Goal: Task Accomplishment & Management: Complete application form

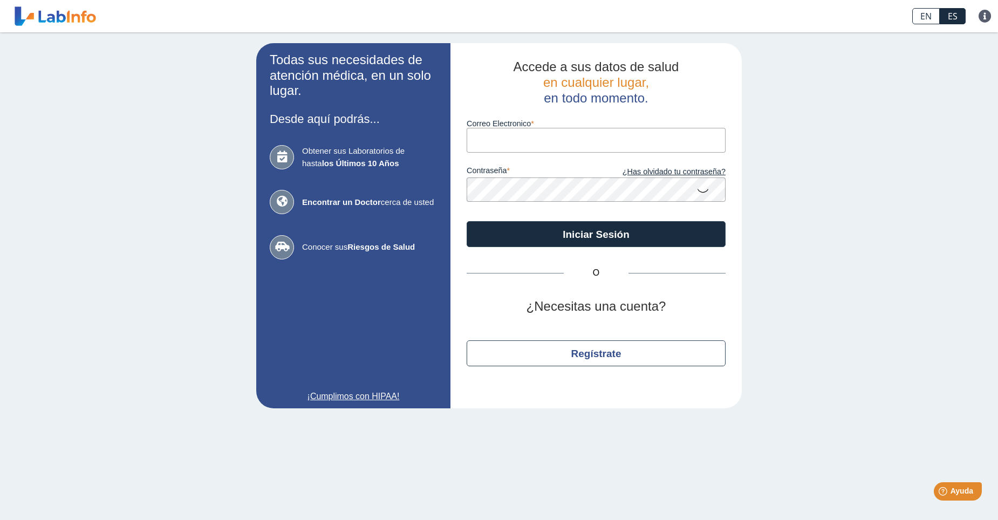
click at [493, 145] on input "Correo Electronico" at bounding box center [596, 140] width 259 height 24
type input "[EMAIL_ADDRESS][DOMAIN_NAME]"
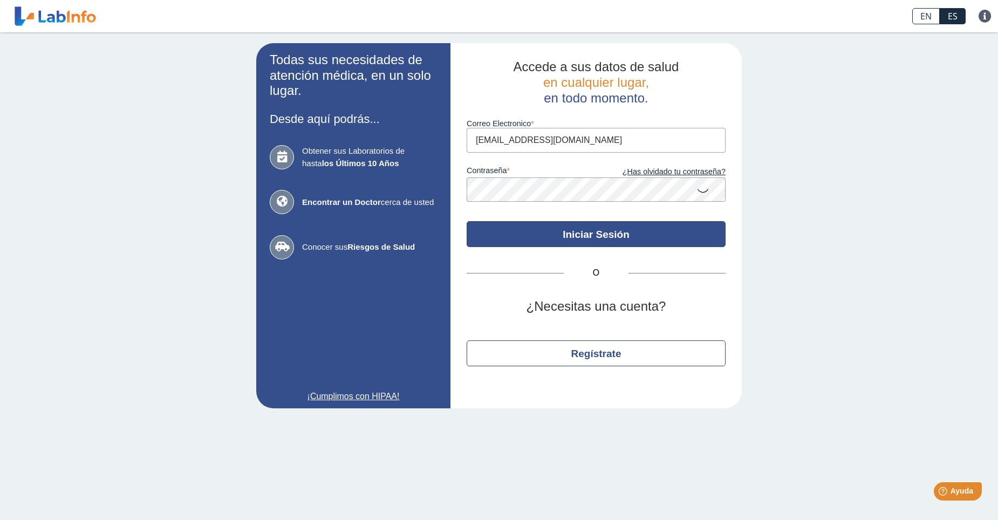
click at [594, 234] on button "Iniciar Sesión" at bounding box center [596, 234] width 259 height 26
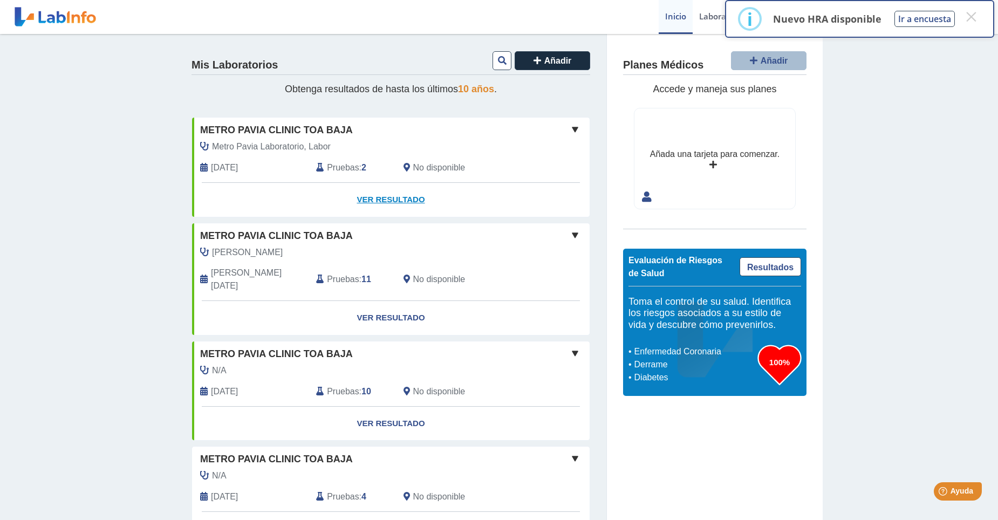
click at [391, 197] on link "Ver Resultado" at bounding box center [391, 200] width 398 height 34
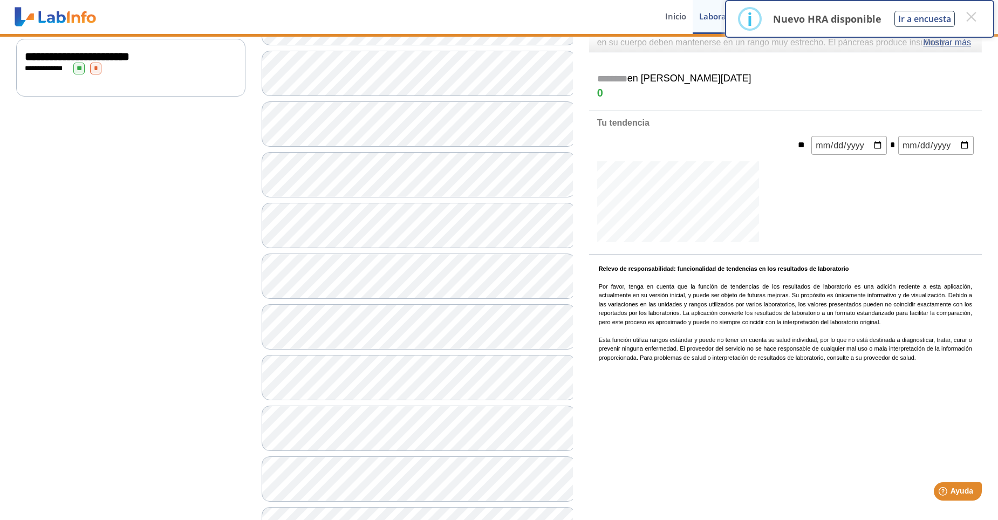
scroll to position [31, 0]
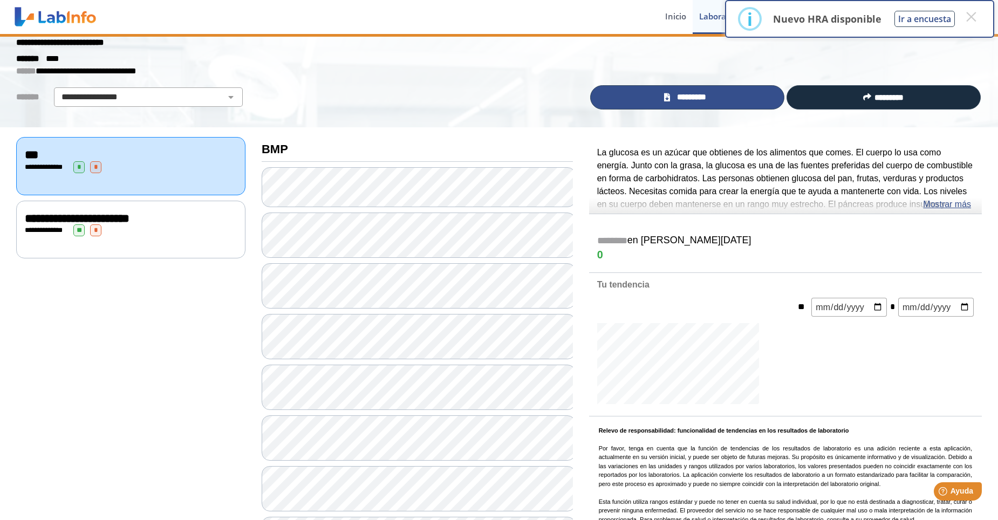
click at [694, 94] on span "*********" at bounding box center [691, 97] width 37 height 12
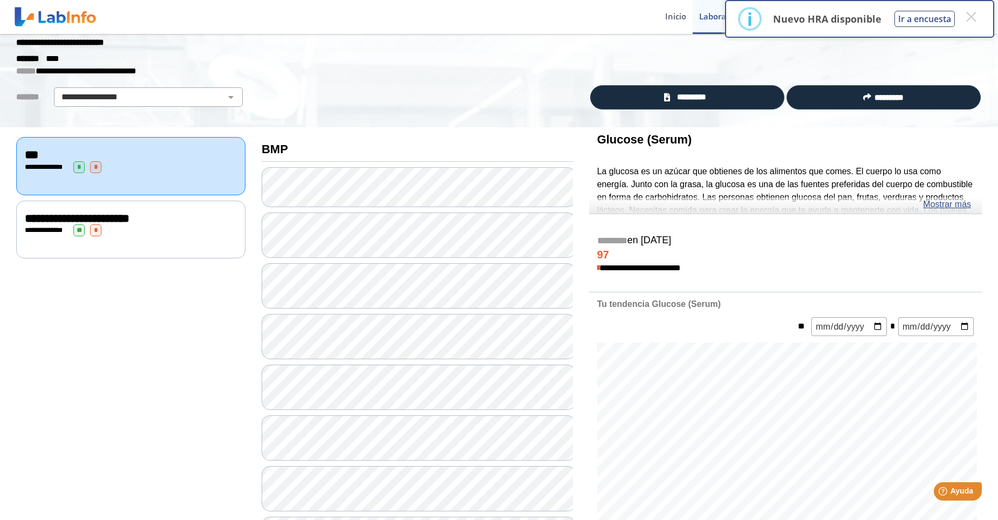
click at [142, 232] on div "**********" at bounding box center [131, 230] width 212 height 12
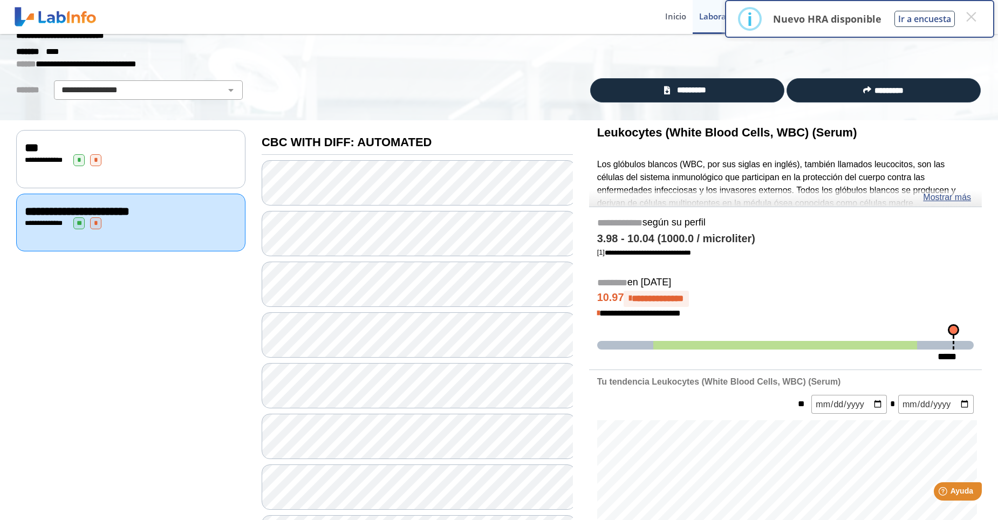
scroll to position [54, 0]
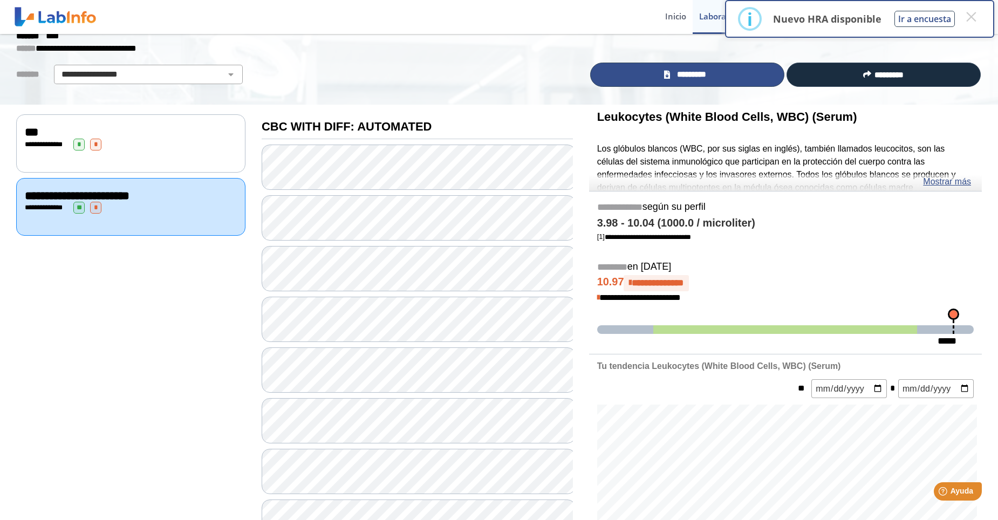
click at [681, 73] on span "*********" at bounding box center [691, 75] width 37 height 12
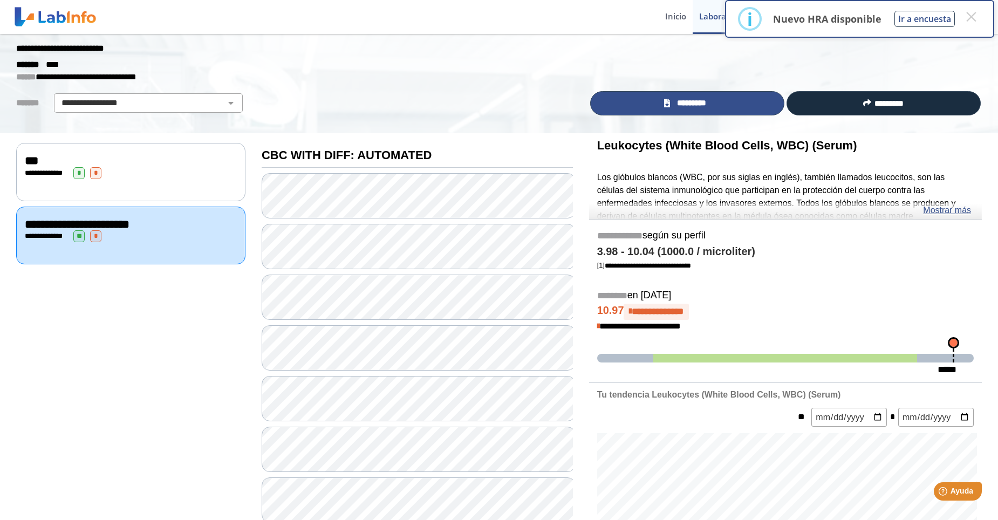
scroll to position [0, 0]
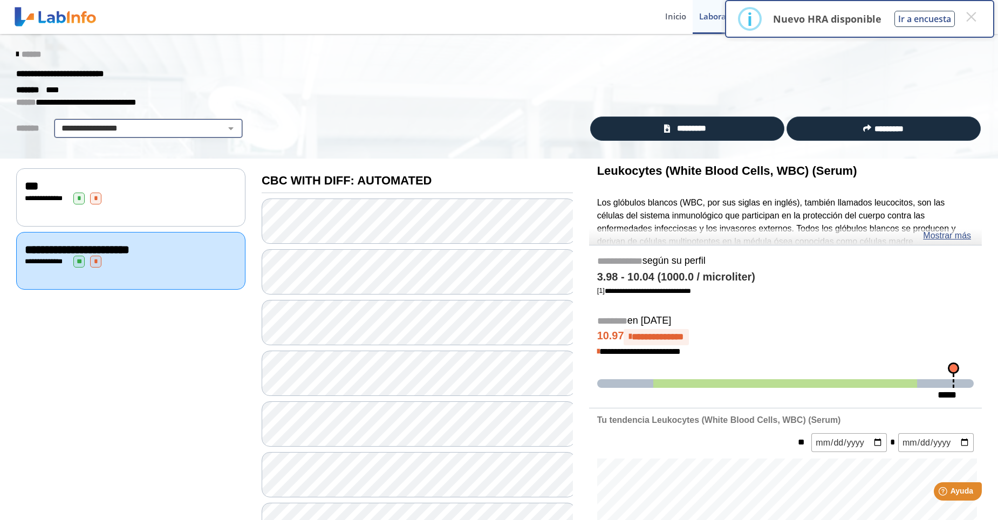
click at [220, 128] on select "**********" at bounding box center [148, 128] width 182 height 13
click at [22, 53] on span "******" at bounding box center [31, 54] width 19 height 8
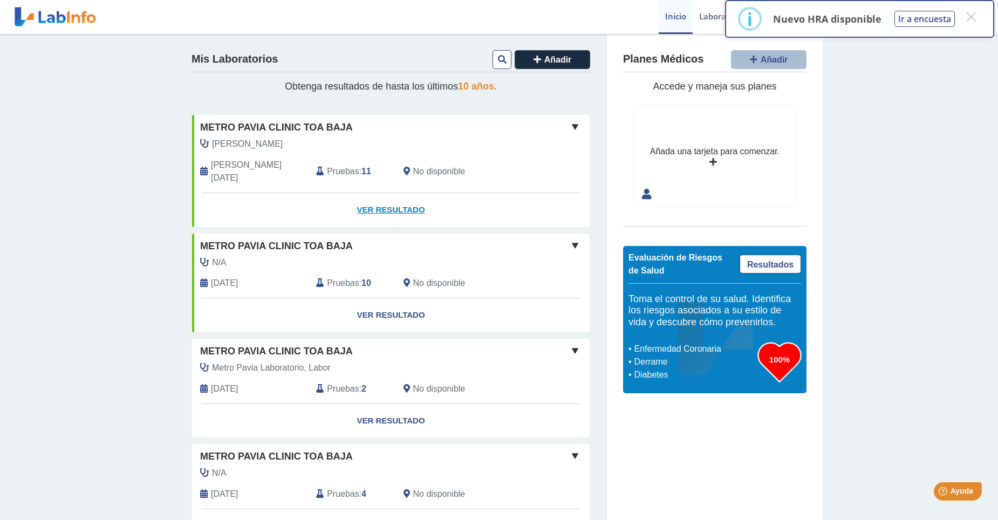
click at [384, 194] on link "Ver Resultado" at bounding box center [391, 210] width 398 height 34
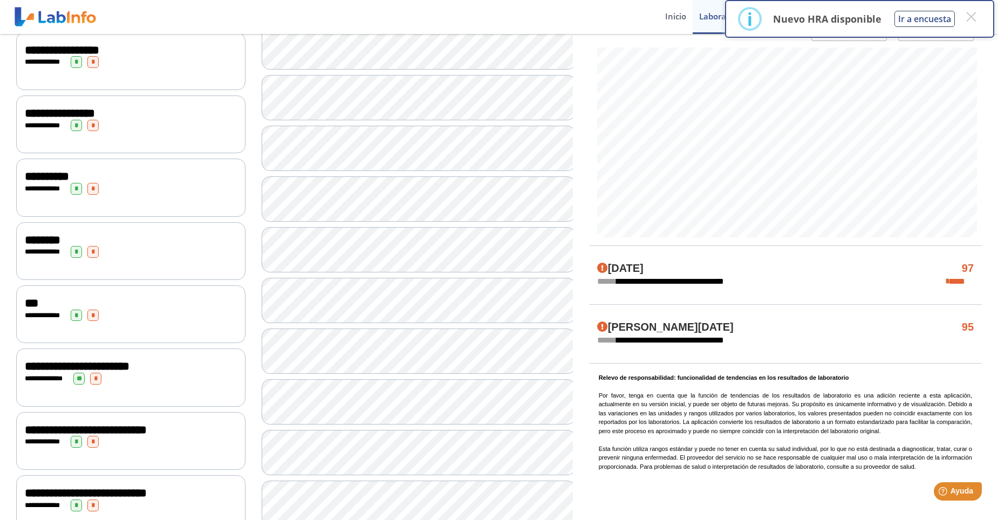
scroll to position [335, 0]
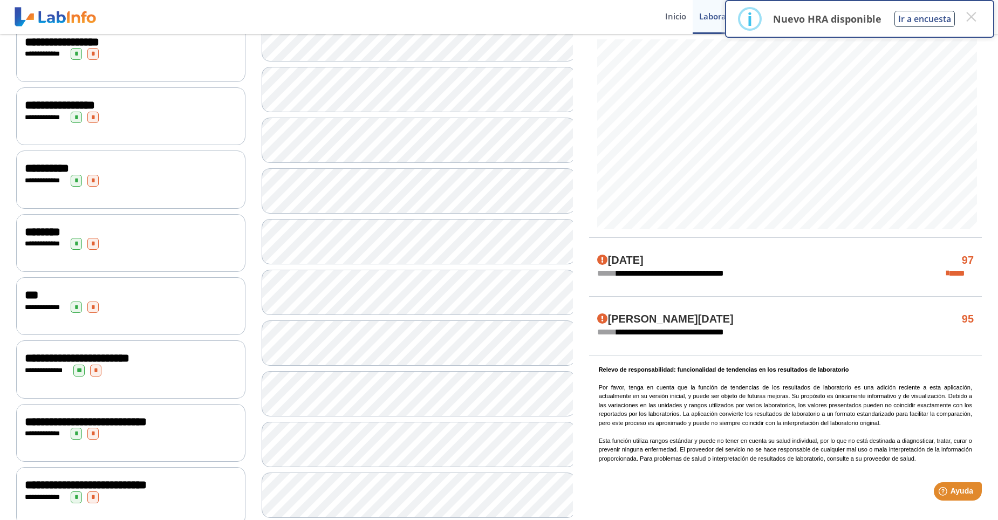
click at [173, 373] on div "**********" at bounding box center [130, 369] width 229 height 58
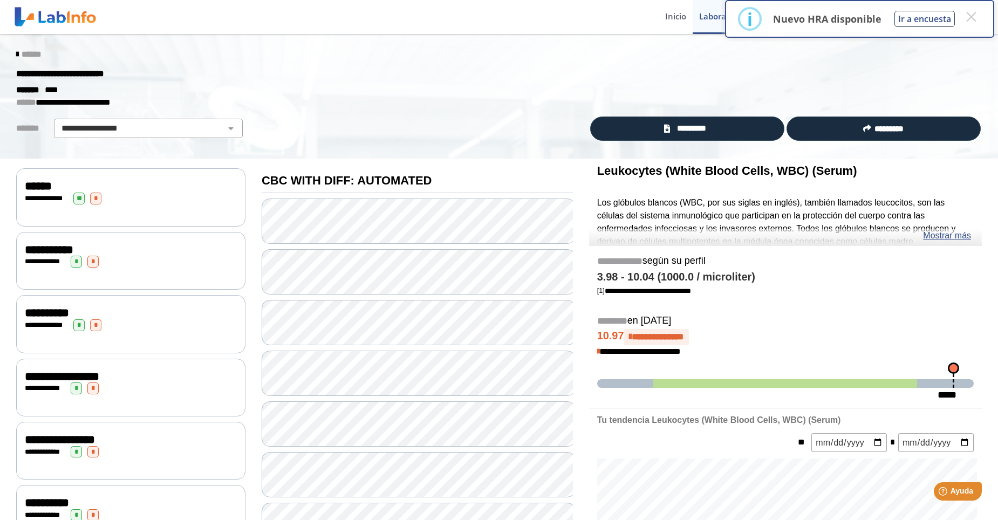
click at [22, 54] on span "******" at bounding box center [31, 54] width 19 height 8
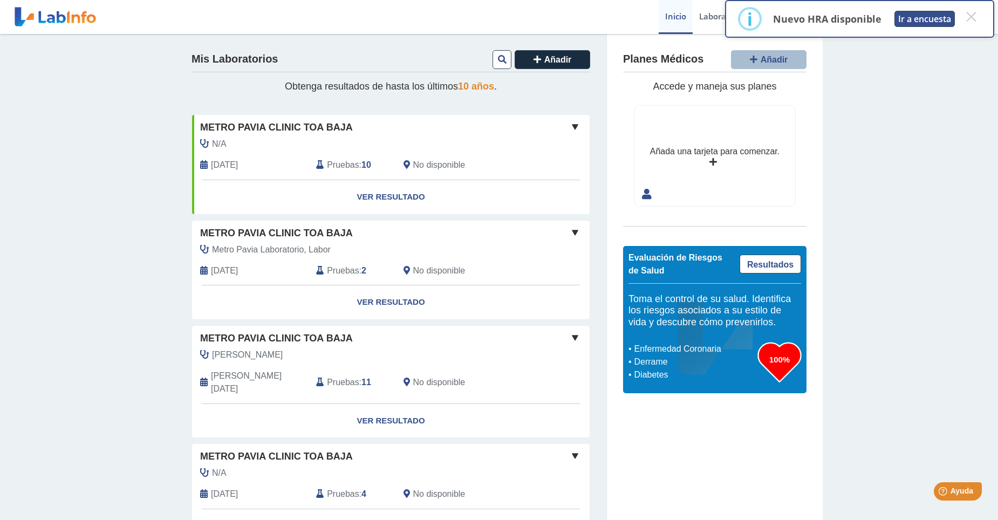
click at [929, 19] on button "Ir a encuesta" at bounding box center [925, 19] width 60 height 16
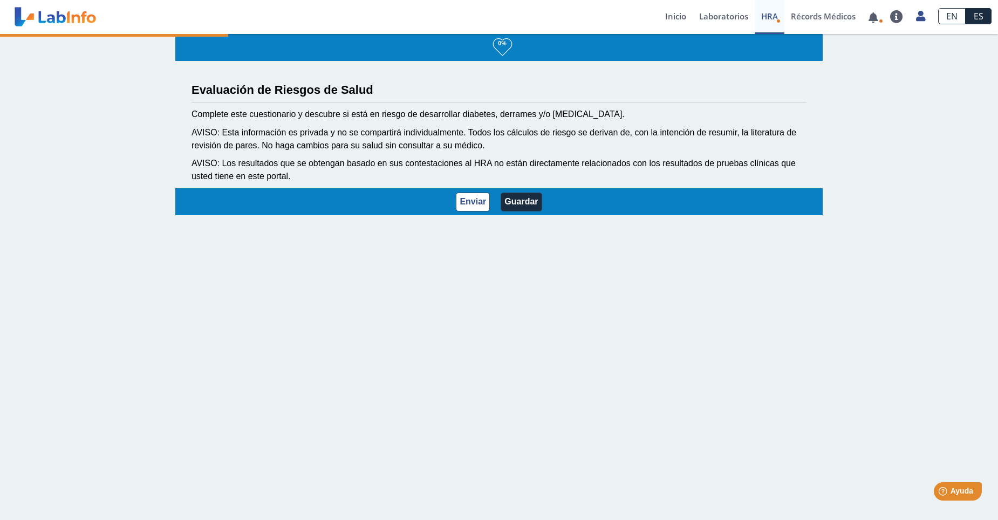
select select "3: 229"
select select "11: 226"
select select "7: 280"
select select "2: 134"
select select "8: 175"
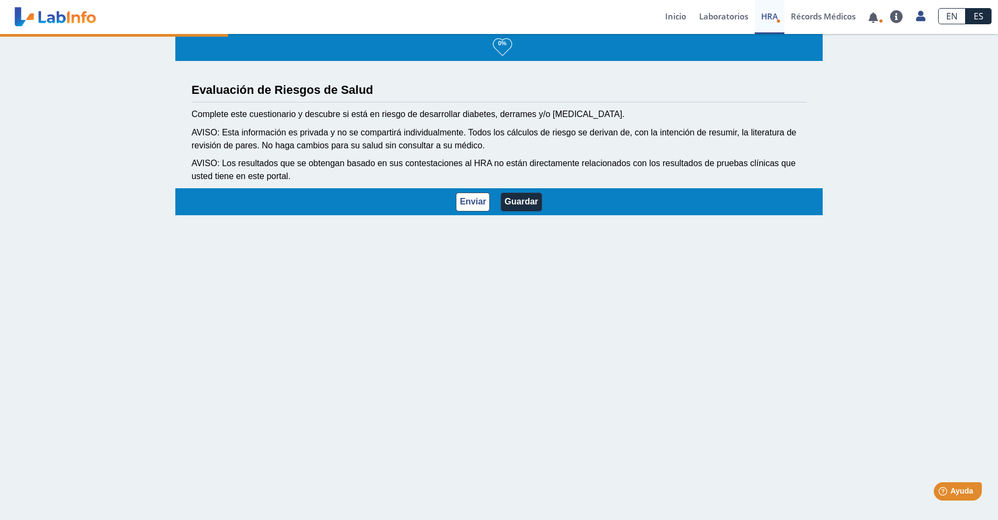
select select "5: 147"
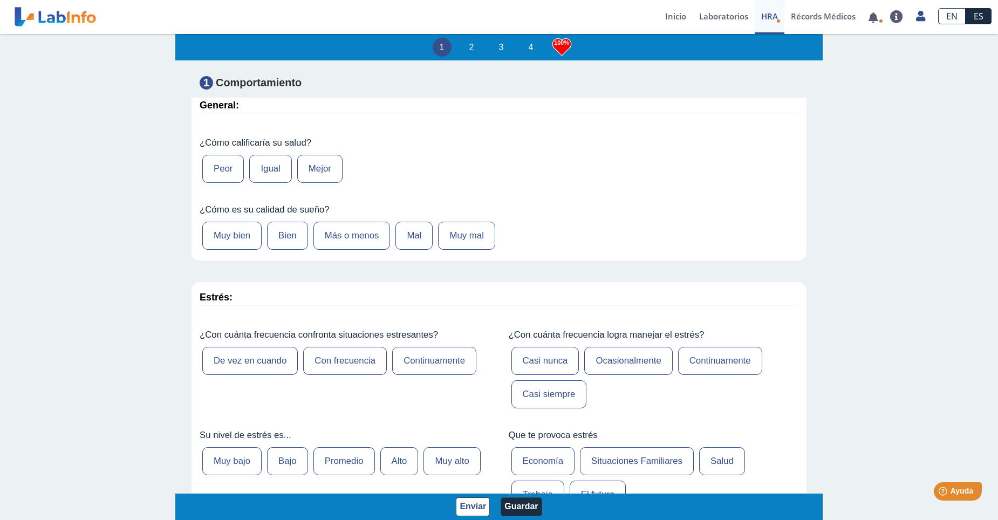
scroll to position [162, 0]
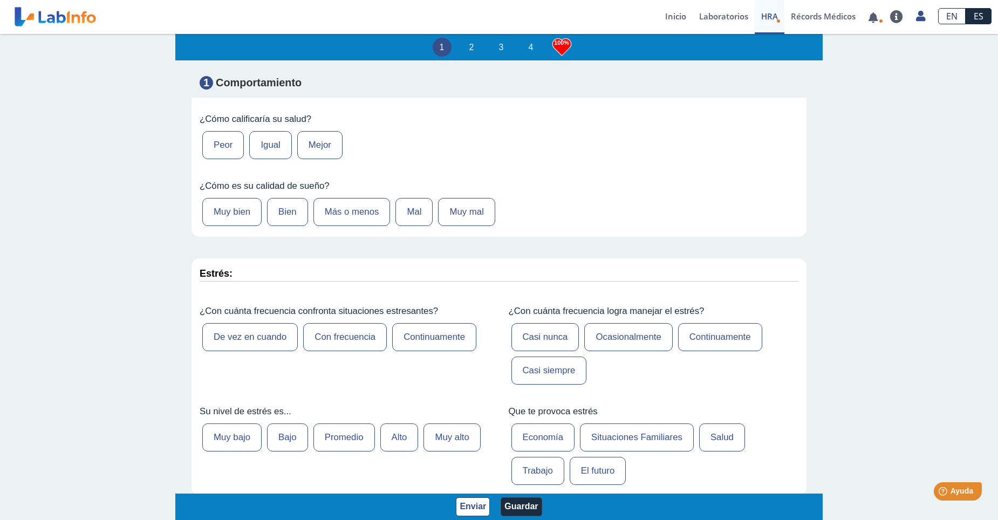
click at [214, 144] on label "Peor" at bounding box center [223, 145] width 42 height 28
click at [0, 0] on input "Peor" at bounding box center [0, 0] width 0 height 0
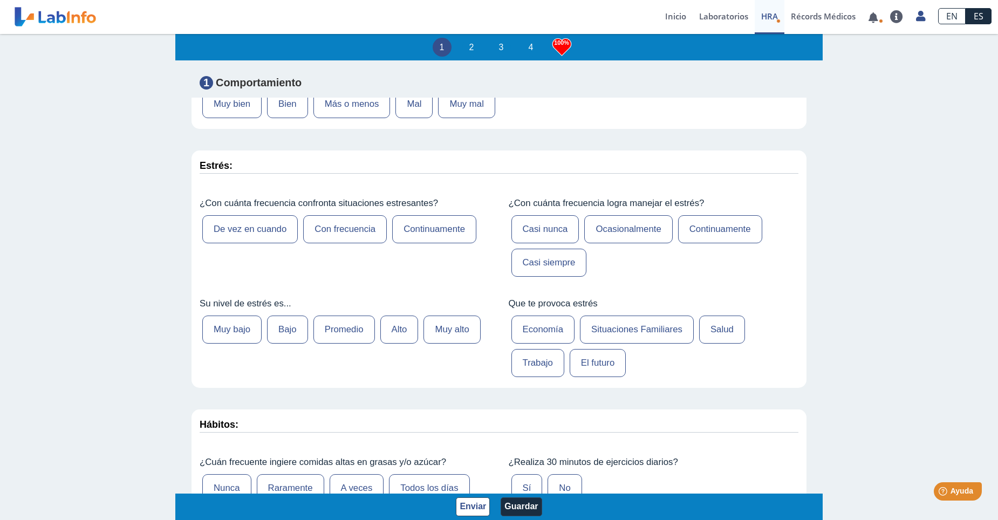
scroll to position [324, 0]
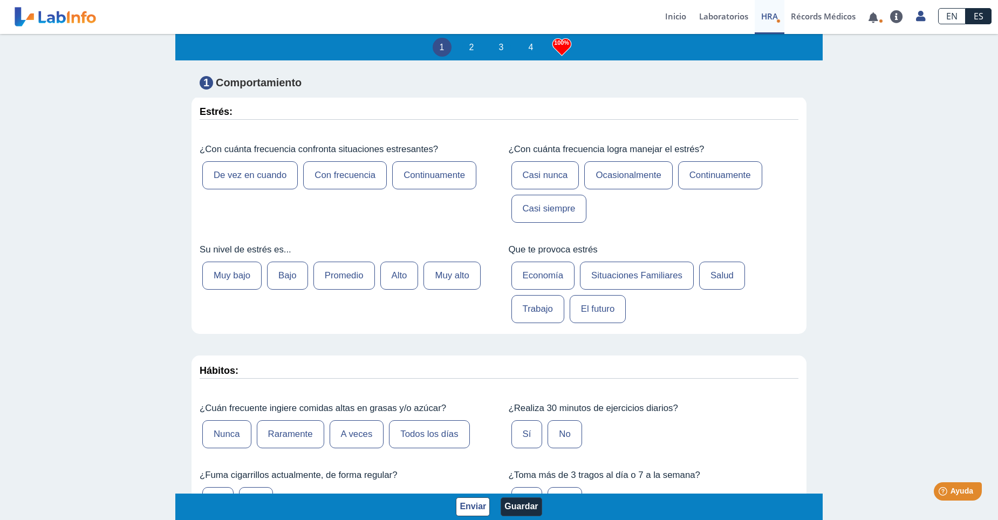
click at [288, 276] on label "Bajo" at bounding box center [287, 276] width 41 height 28
click at [0, 0] on input "Bajo" at bounding box center [0, 0] width 0 height 0
click at [556, 275] on label "Economía" at bounding box center [544, 276] width 64 height 28
click at [0, 0] on input "Economía" at bounding box center [0, 0] width 0 height 0
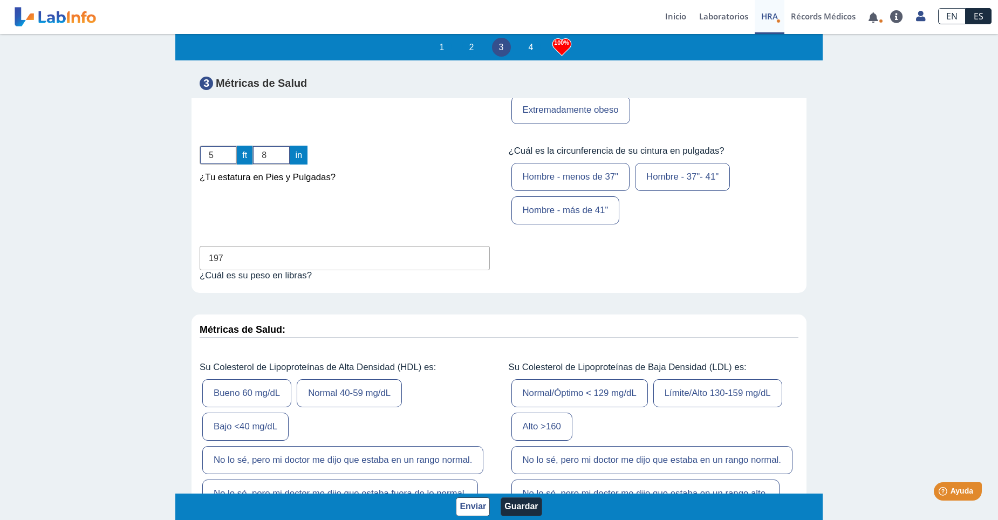
scroll to position [3345, 0]
click at [241, 246] on input "197" at bounding box center [345, 258] width 290 height 24
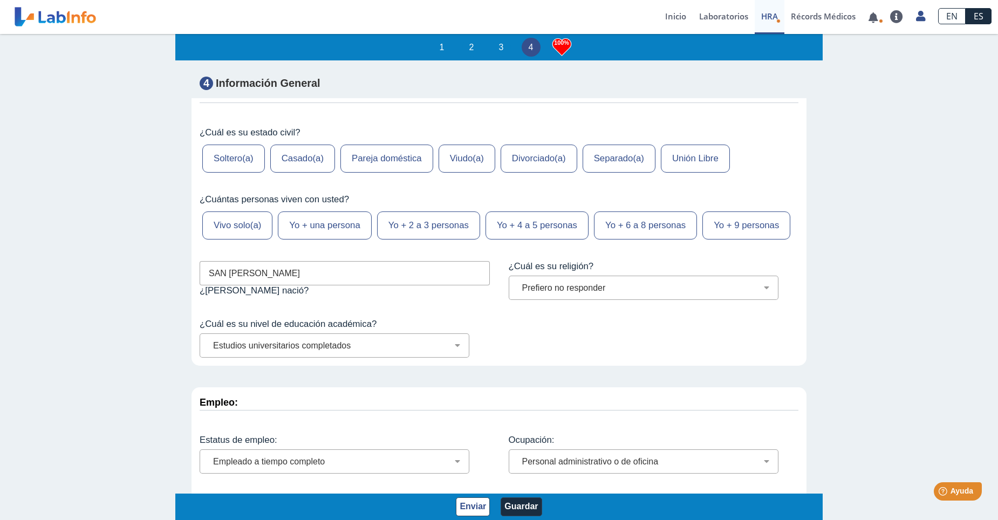
scroll to position [2, 0]
type input "191"
click at [469, 507] on button "Enviar" at bounding box center [473, 506] width 34 height 19
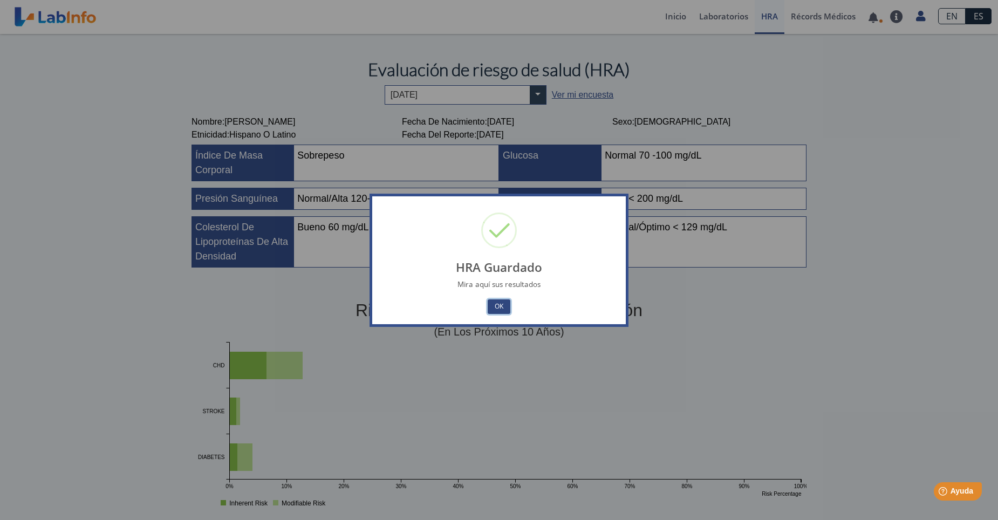
click at [496, 306] on button "OK" at bounding box center [499, 306] width 23 height 15
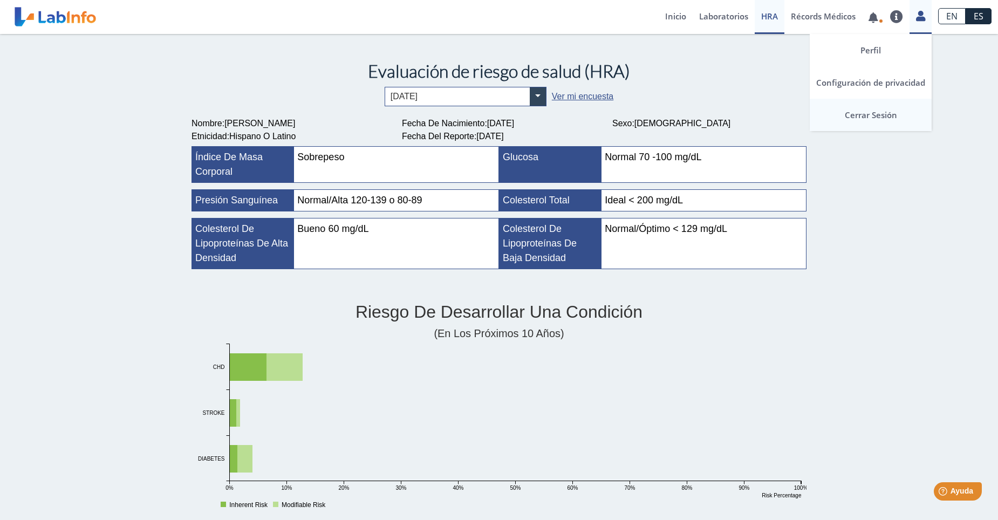
click at [872, 116] on link "Cerrar Sesión" at bounding box center [871, 115] width 122 height 32
